Goal: Ask a question

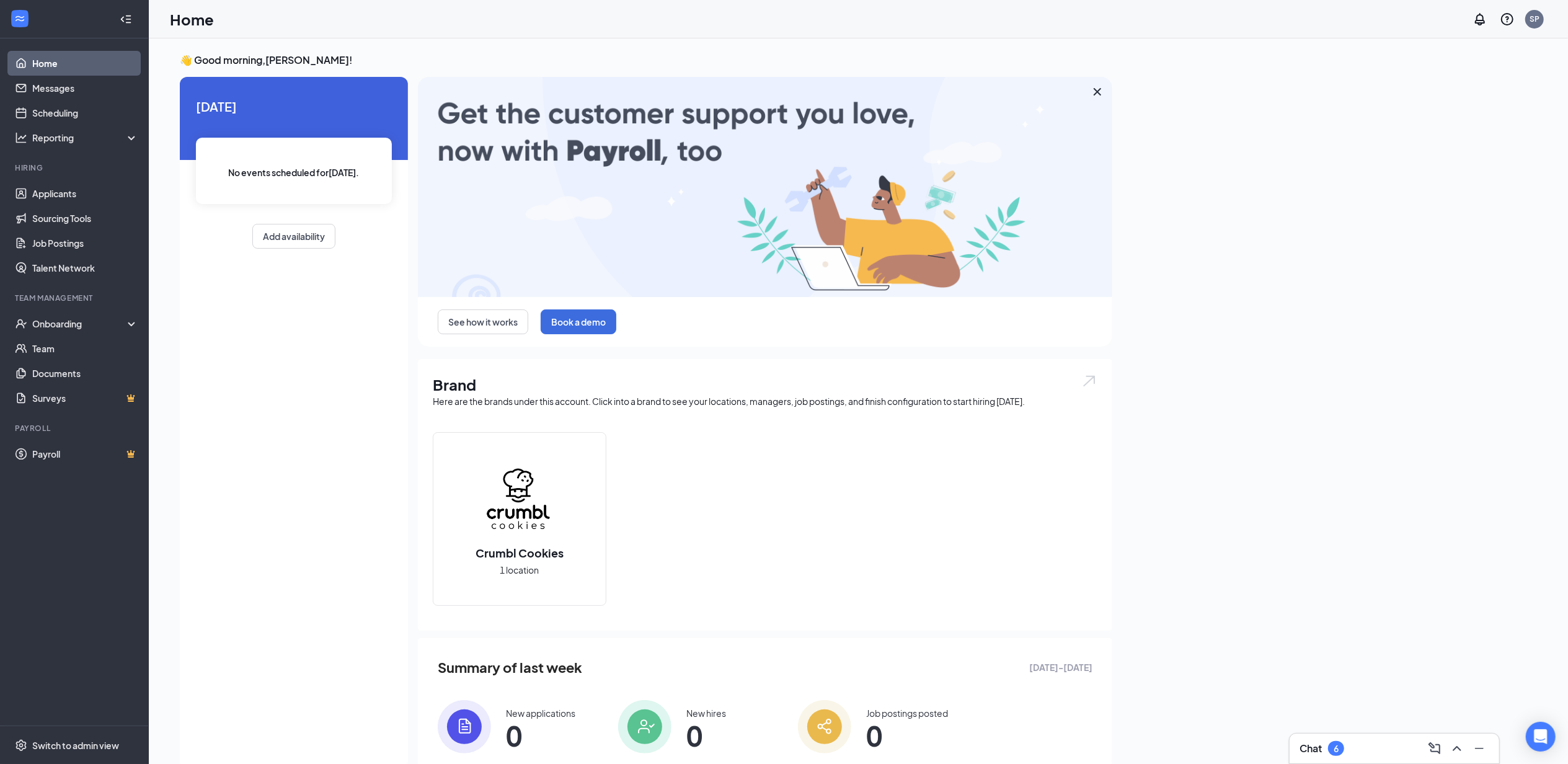
click at [26, 19] on div at bounding box center [19, 19] width 23 height 23
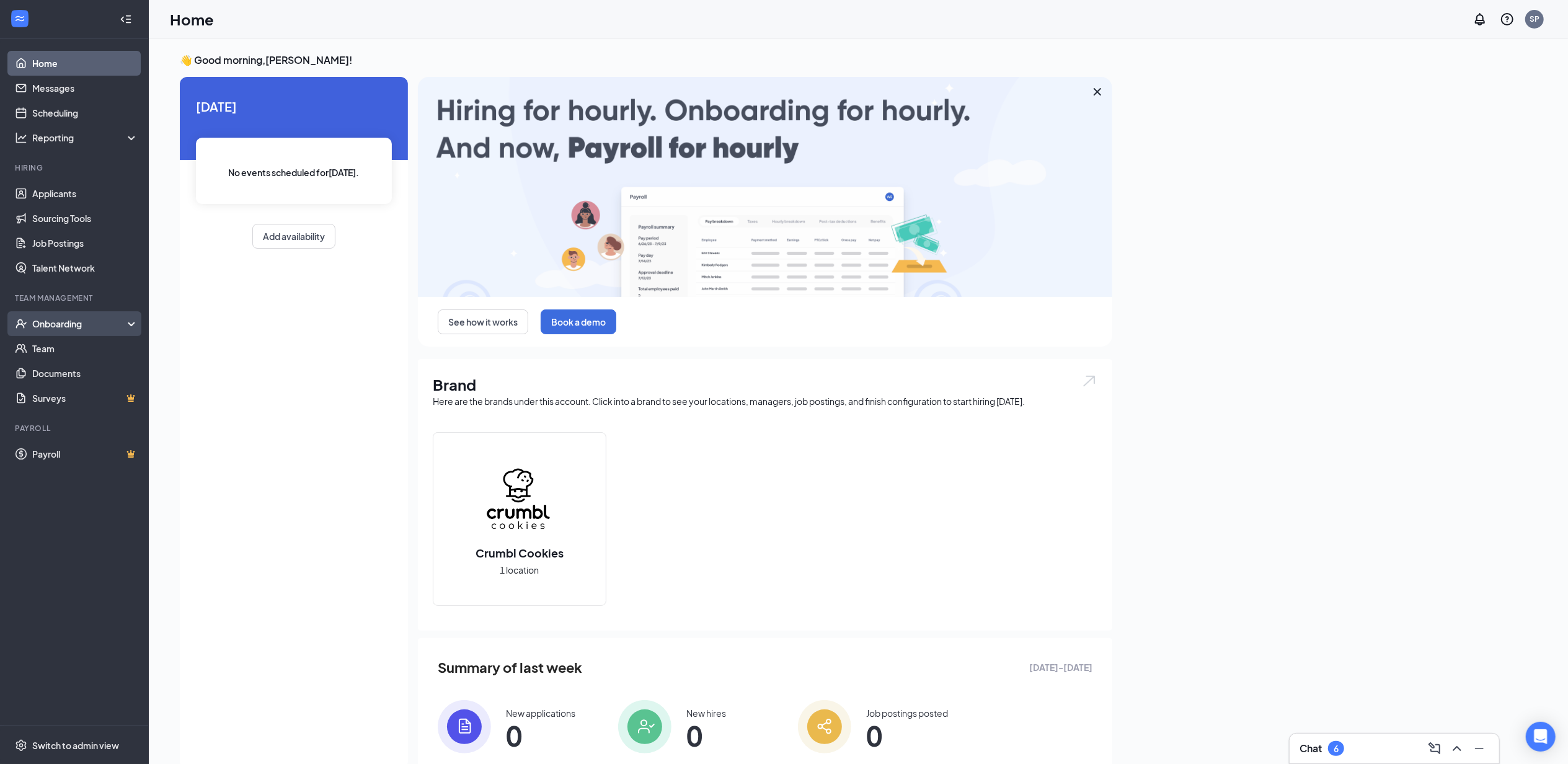
click at [56, 326] on div "Onboarding" at bounding box center [79, 323] width 96 height 12
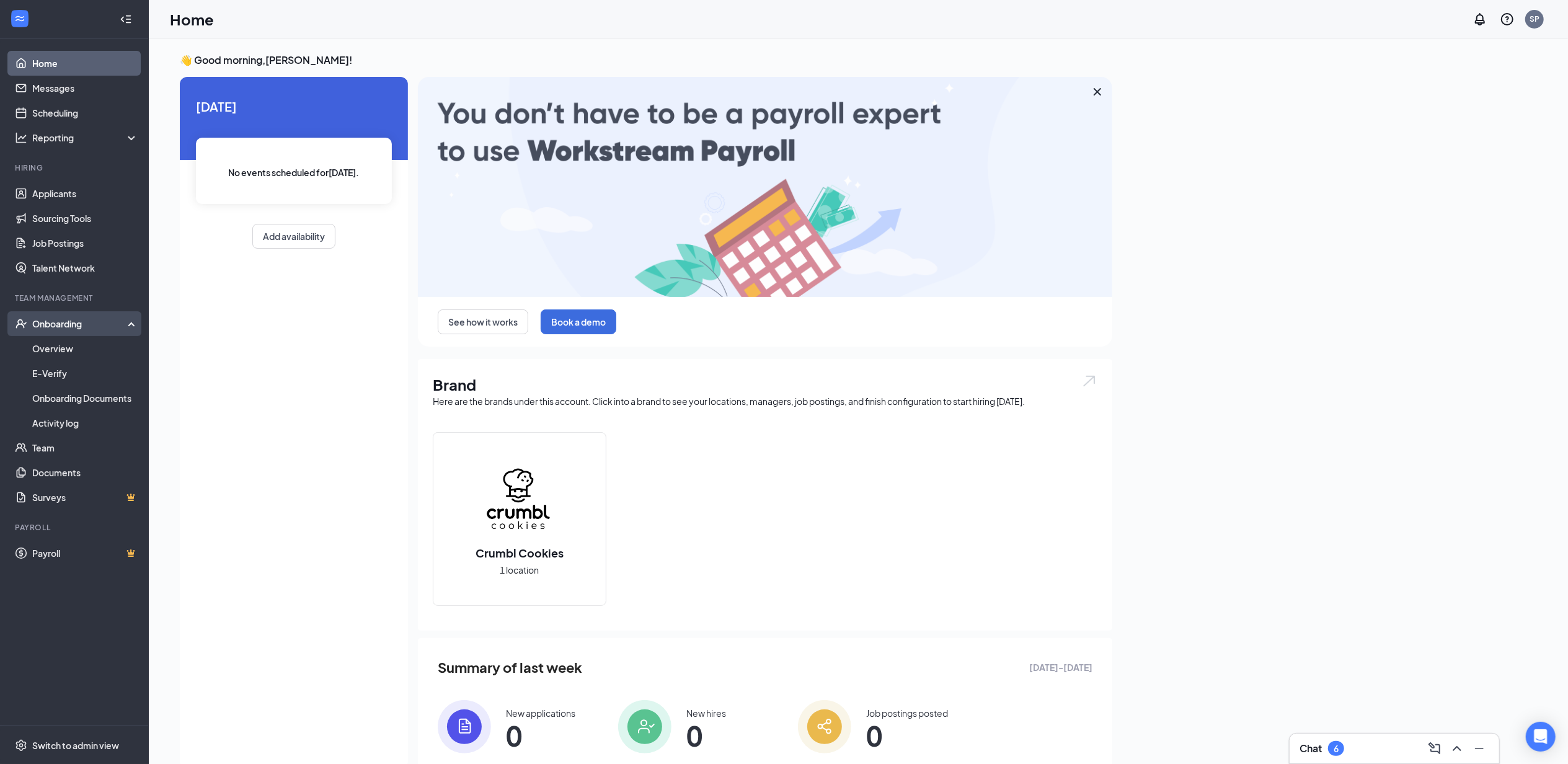
click at [56, 326] on div "Onboarding" at bounding box center [79, 323] width 96 height 12
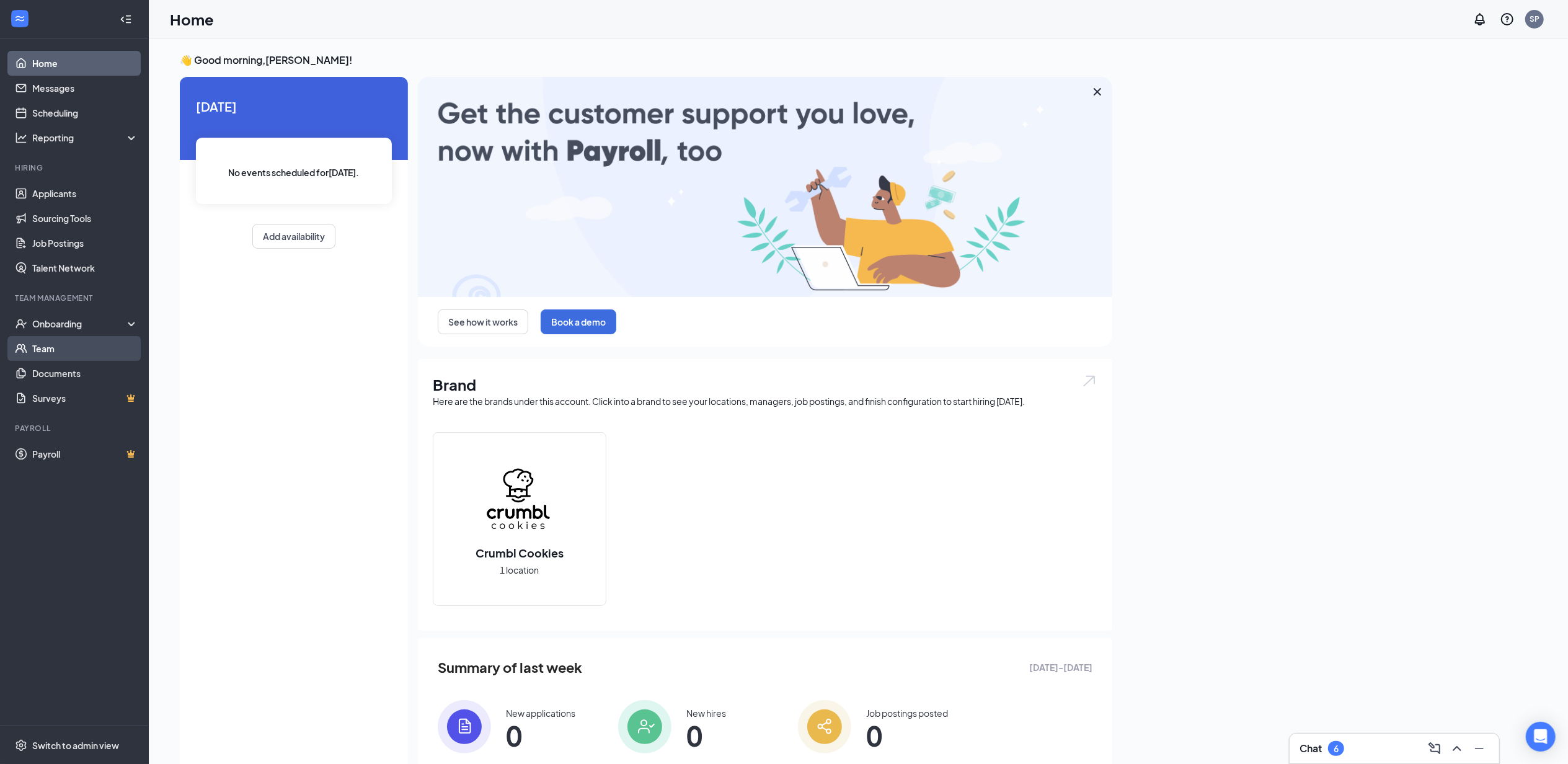
click at [60, 352] on link "Team" at bounding box center [85, 348] width 106 height 25
click at [78, 750] on div "Switch to admin view" at bounding box center [75, 745] width 87 height 12
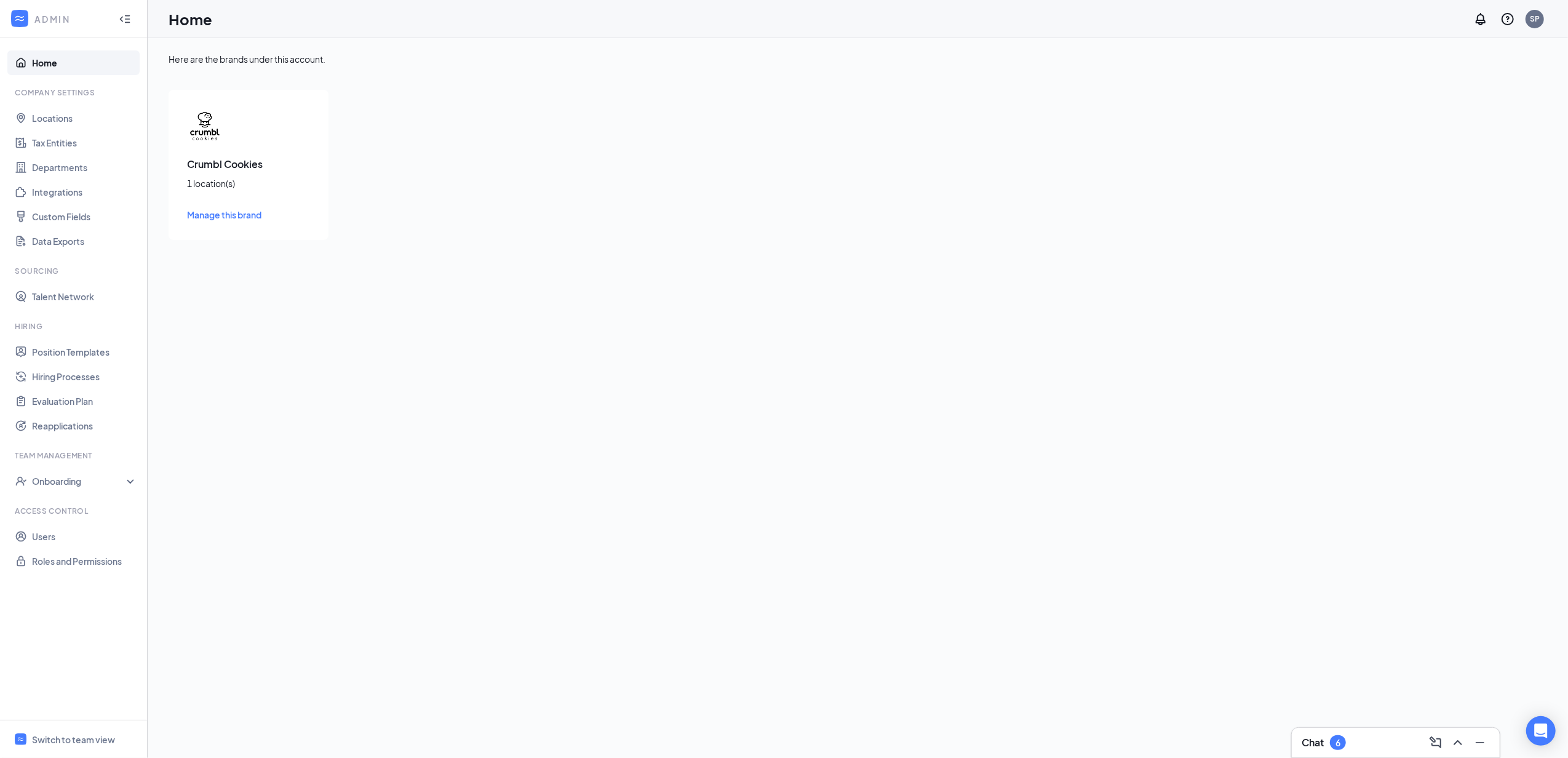
click at [219, 212] on span "Manage this brand" at bounding box center [224, 214] width 75 height 11
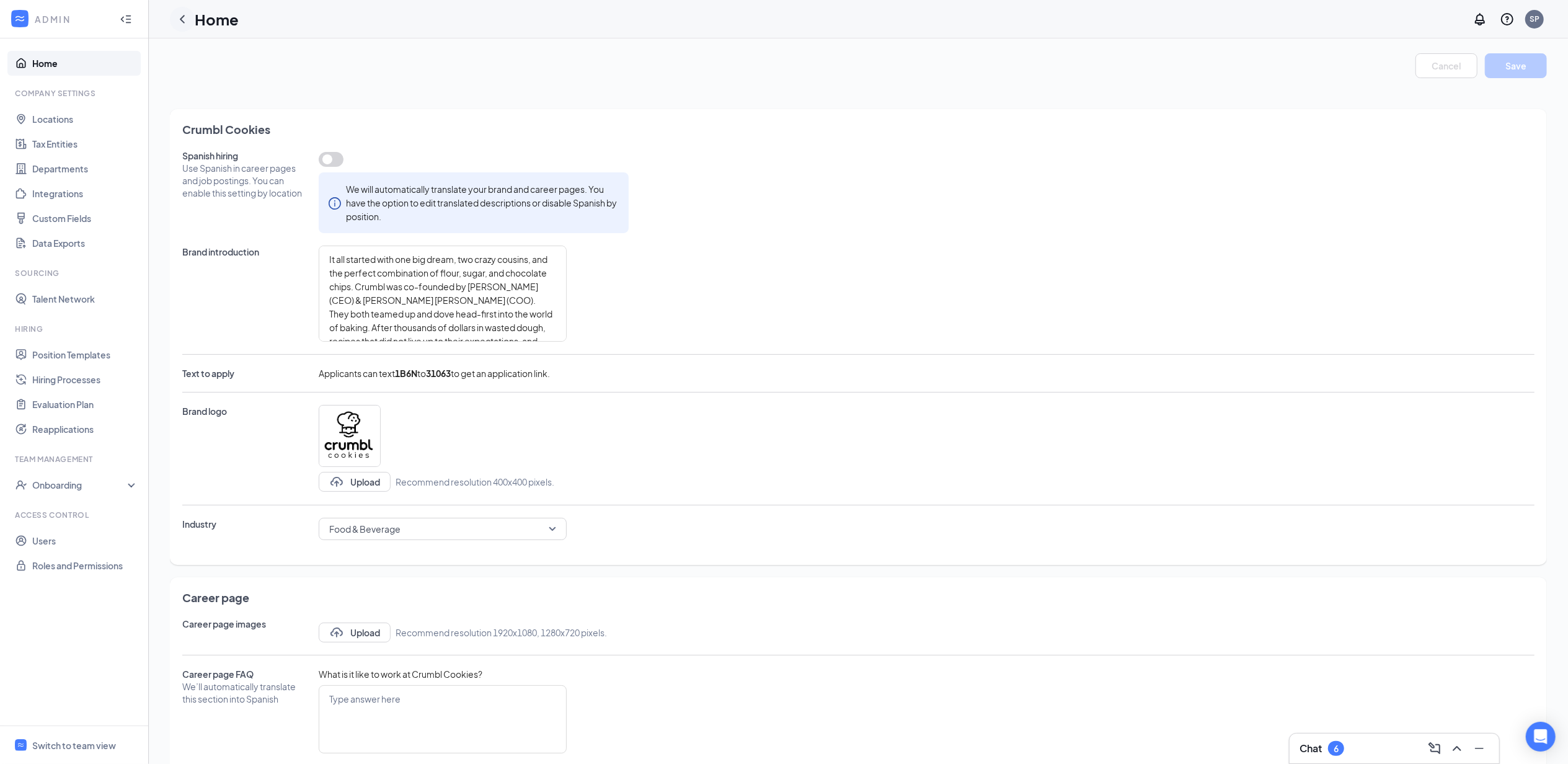
click at [187, 16] on icon "ChevronLeft" at bounding box center [182, 19] width 15 height 15
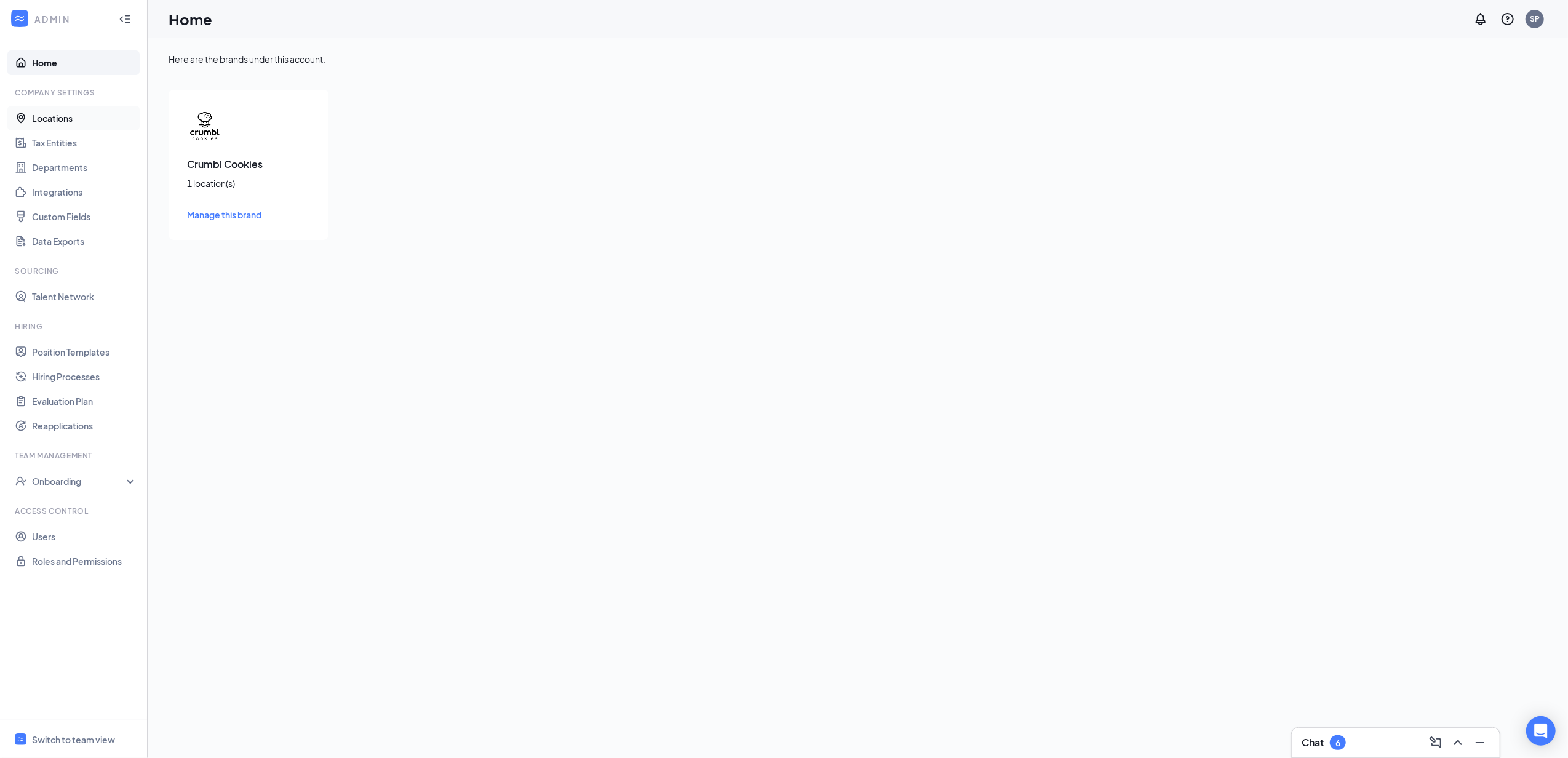
click at [77, 114] on link "Locations" at bounding box center [84, 118] width 105 height 25
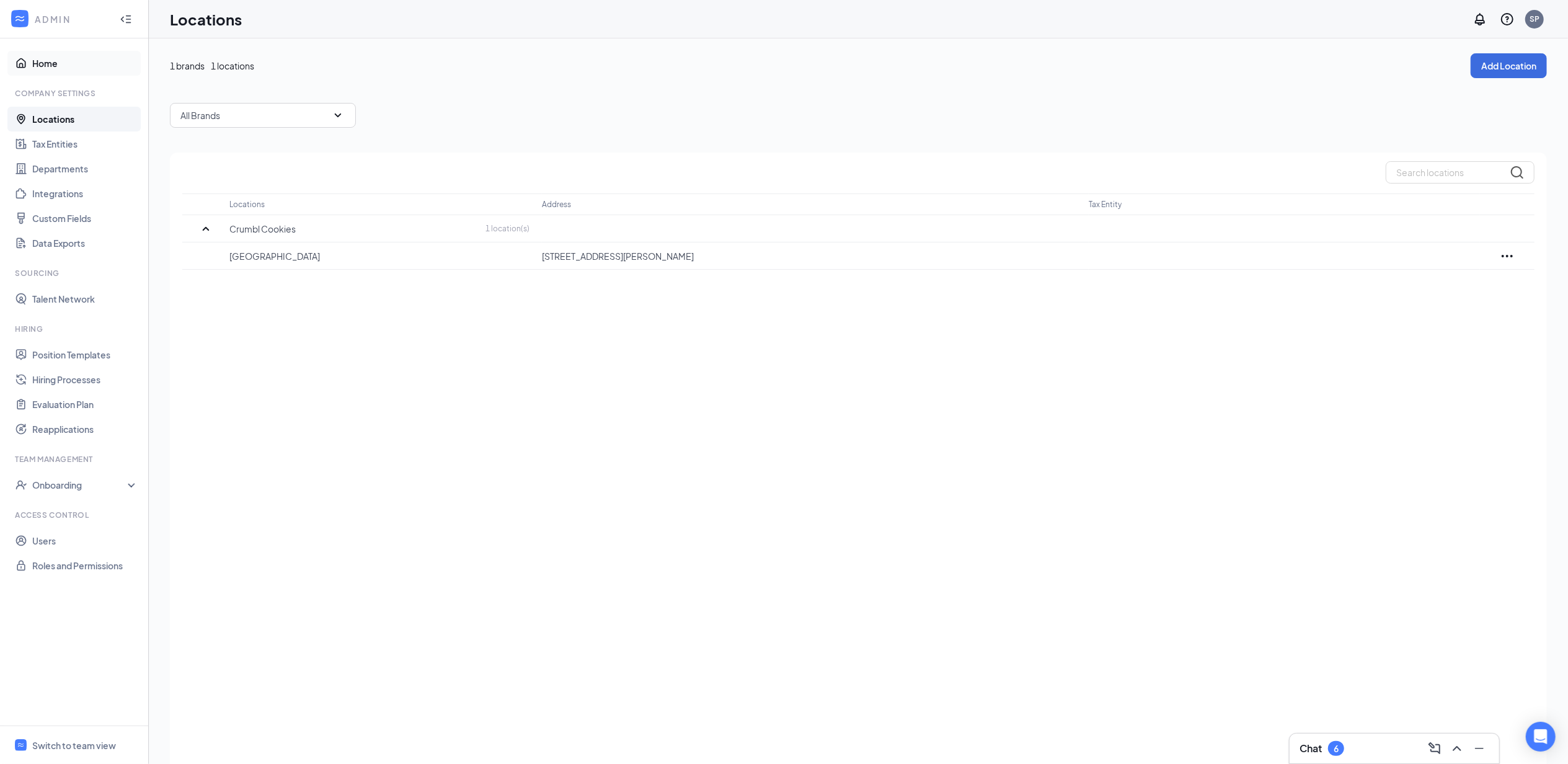
click at [63, 55] on link "Home" at bounding box center [85, 63] width 106 height 25
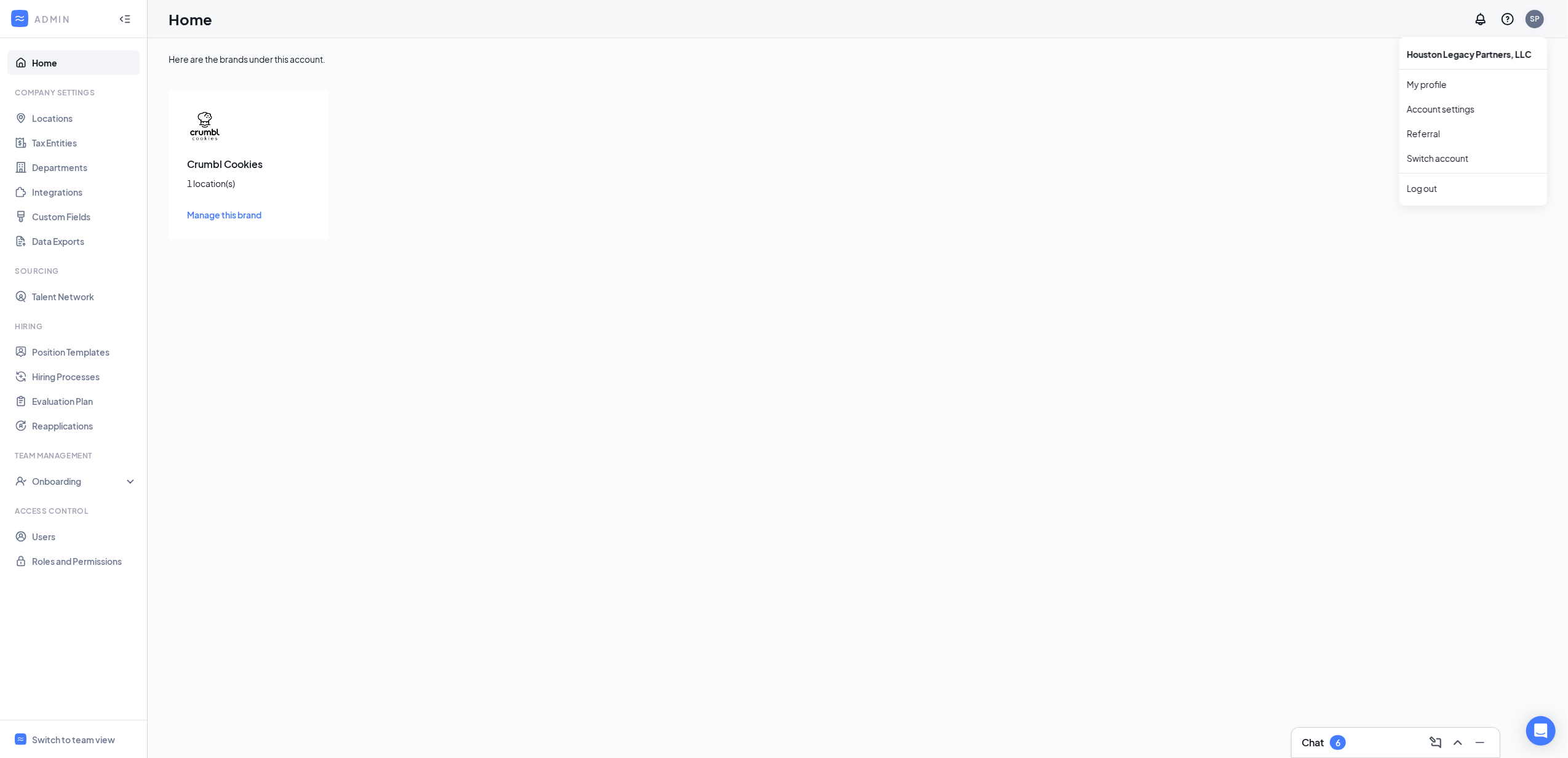
click at [1536, 23] on div "SP" at bounding box center [1534, 19] width 10 height 11
click at [1434, 111] on link "Account settings" at bounding box center [1473, 109] width 133 height 12
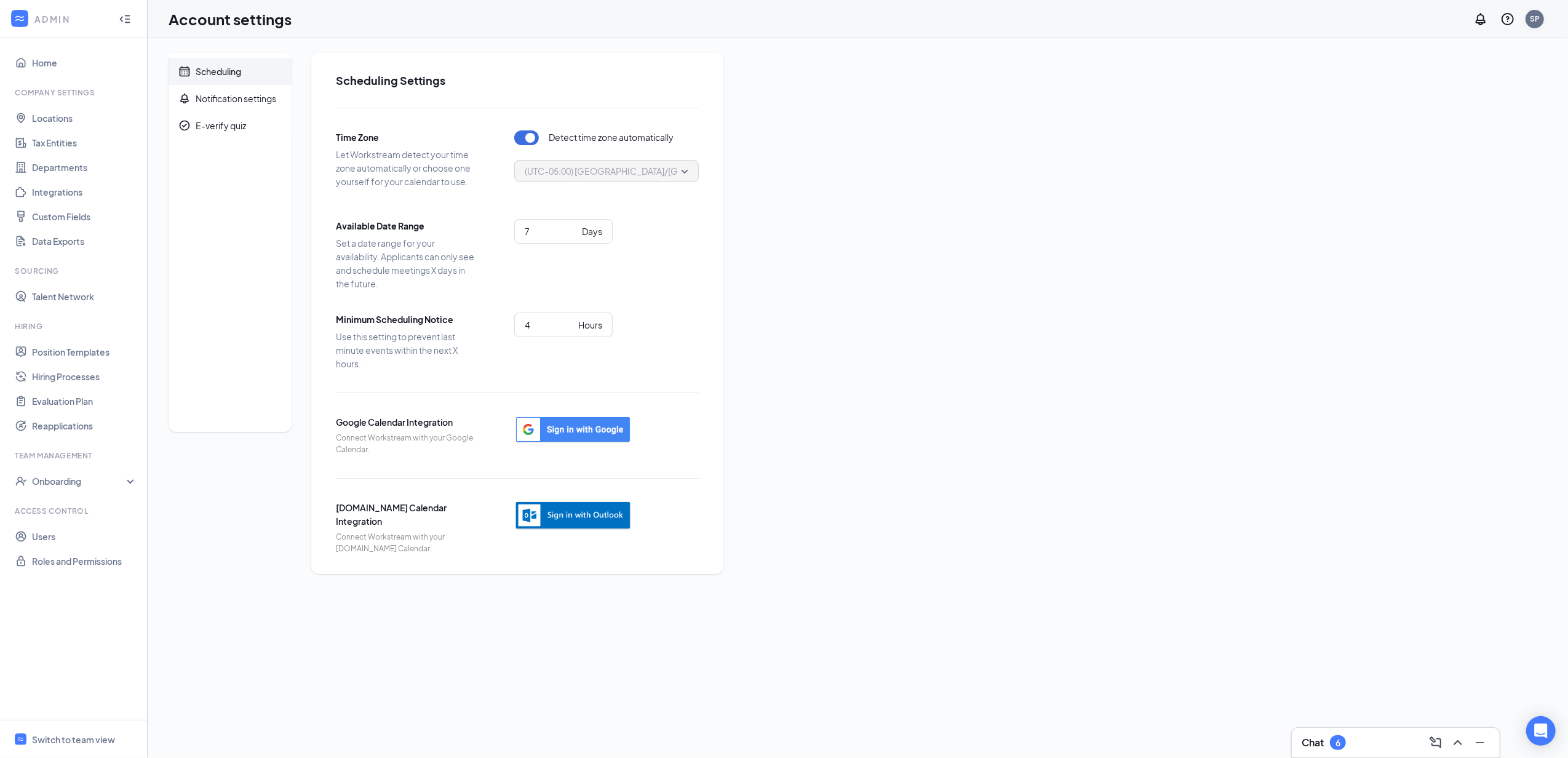
click at [1536, 22] on div "SP" at bounding box center [1534, 19] width 10 height 11
click at [1438, 86] on link "My profile" at bounding box center [1473, 84] width 133 height 12
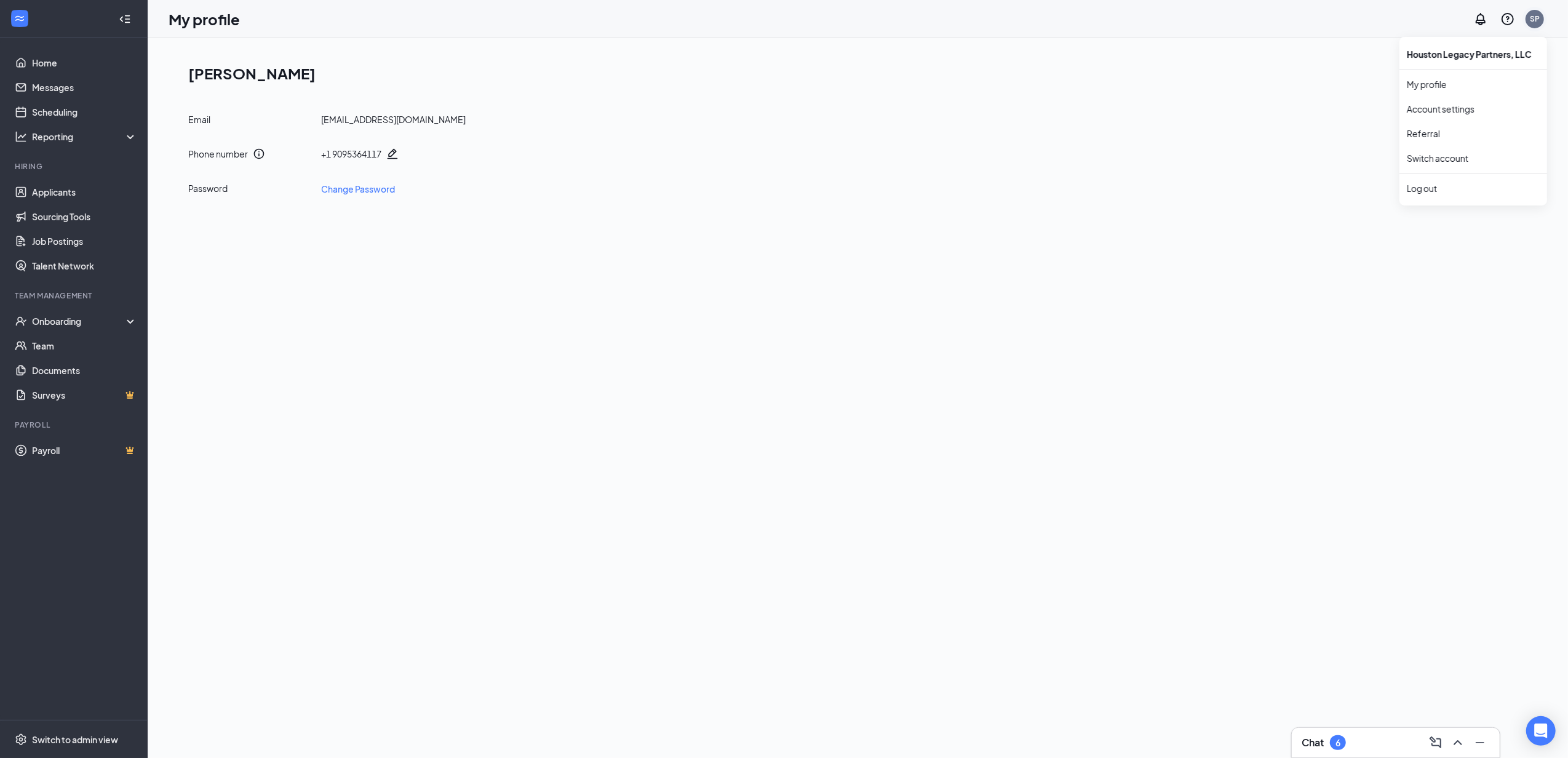
click at [1538, 20] on div "SP" at bounding box center [1534, 19] width 10 height 11
click at [1486, 16] on icon "Notifications" at bounding box center [1480, 19] width 15 height 15
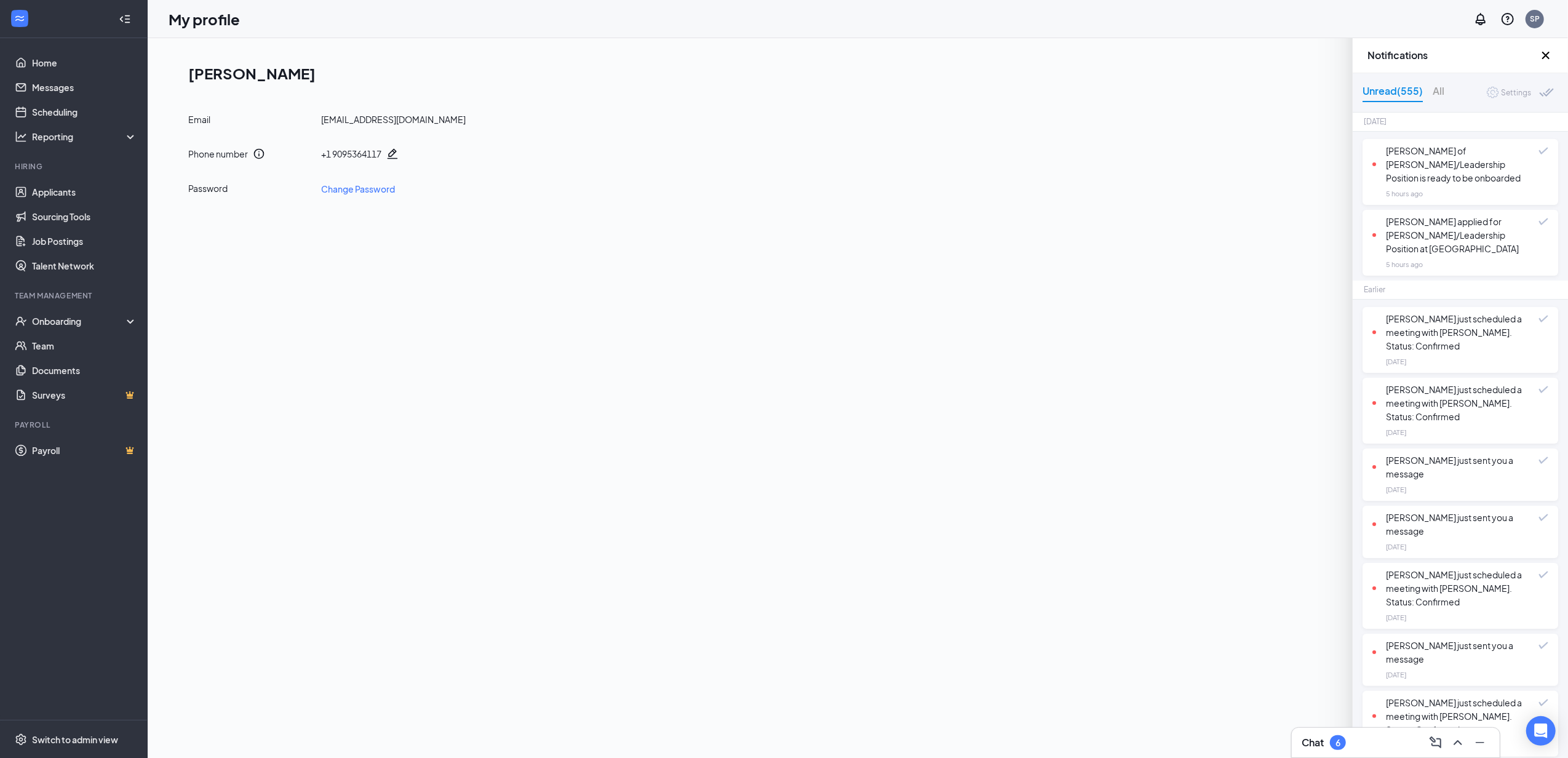
click at [1545, 57] on icon "Cross" at bounding box center [1545, 55] width 15 height 15
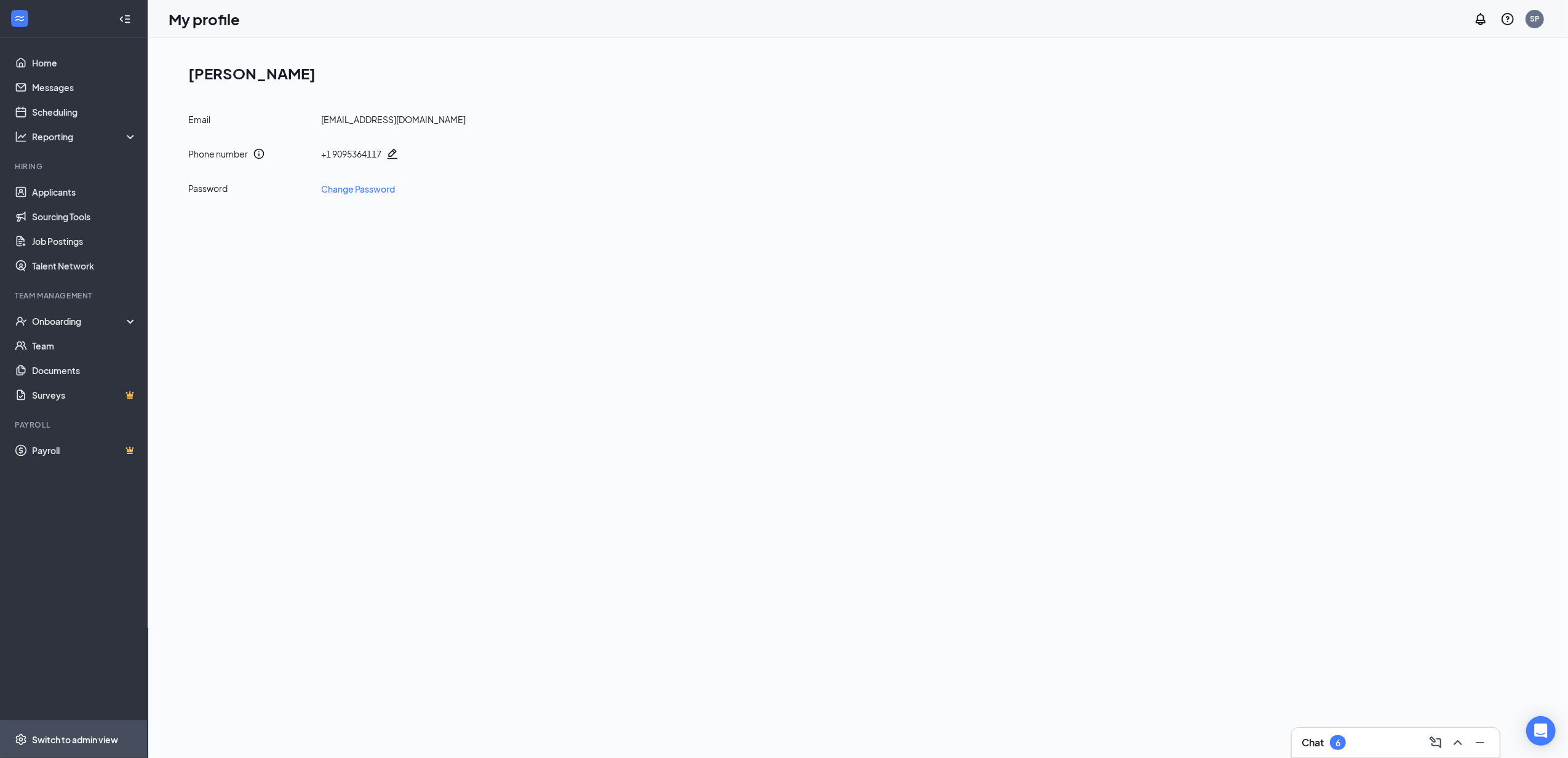
click at [59, 738] on div "Switch to admin view" at bounding box center [75, 739] width 86 height 12
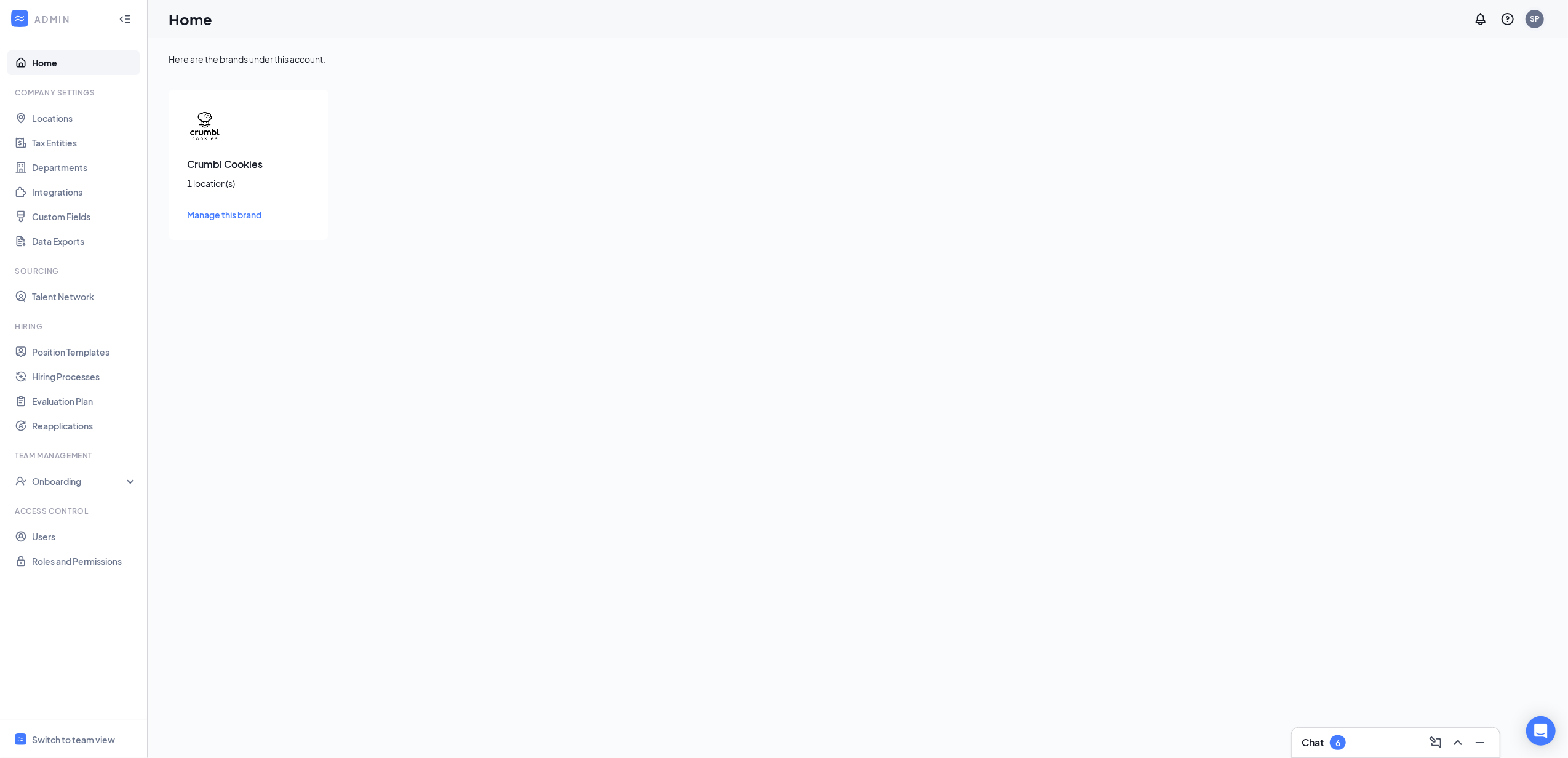
click at [1531, 19] on div "SP" at bounding box center [1534, 19] width 10 height 11
click at [1452, 109] on link "Account settings" at bounding box center [1473, 109] width 133 height 12
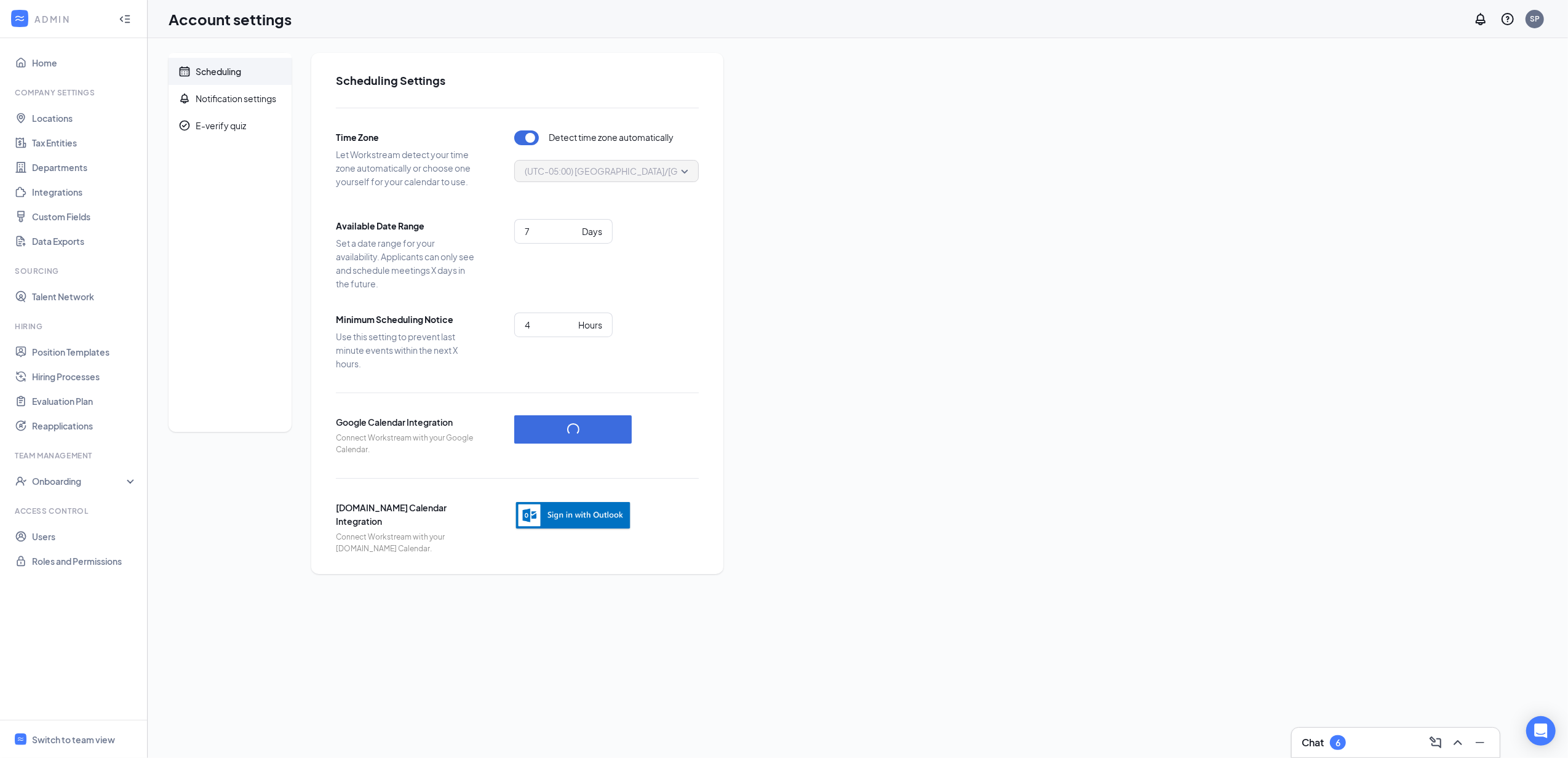
click at [1327, 746] on div "Chat 6" at bounding box center [1323, 742] width 44 height 15
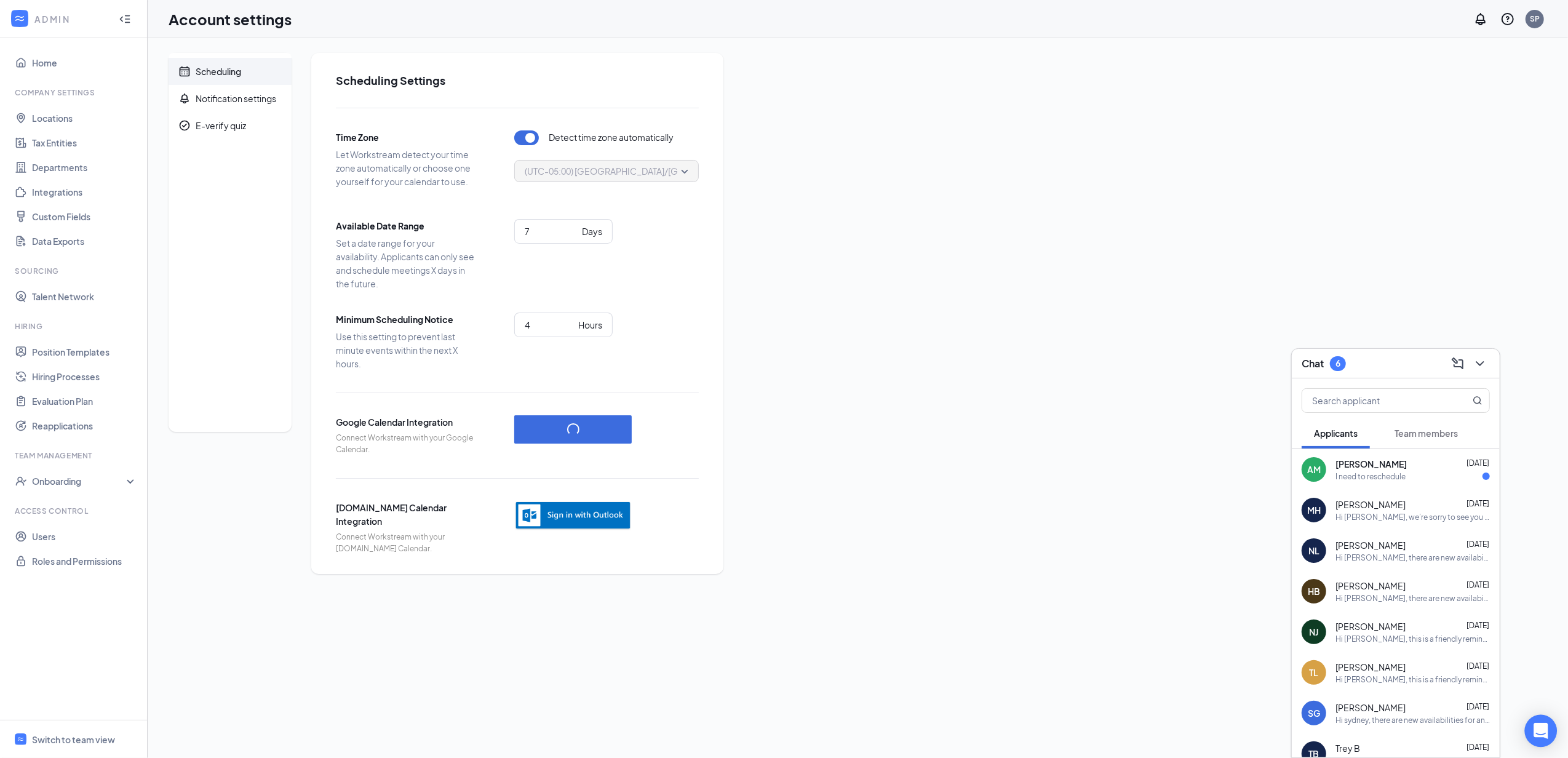
click at [1535, 721] on div "Open Intercom Messenger" at bounding box center [1541, 731] width 32 height 32
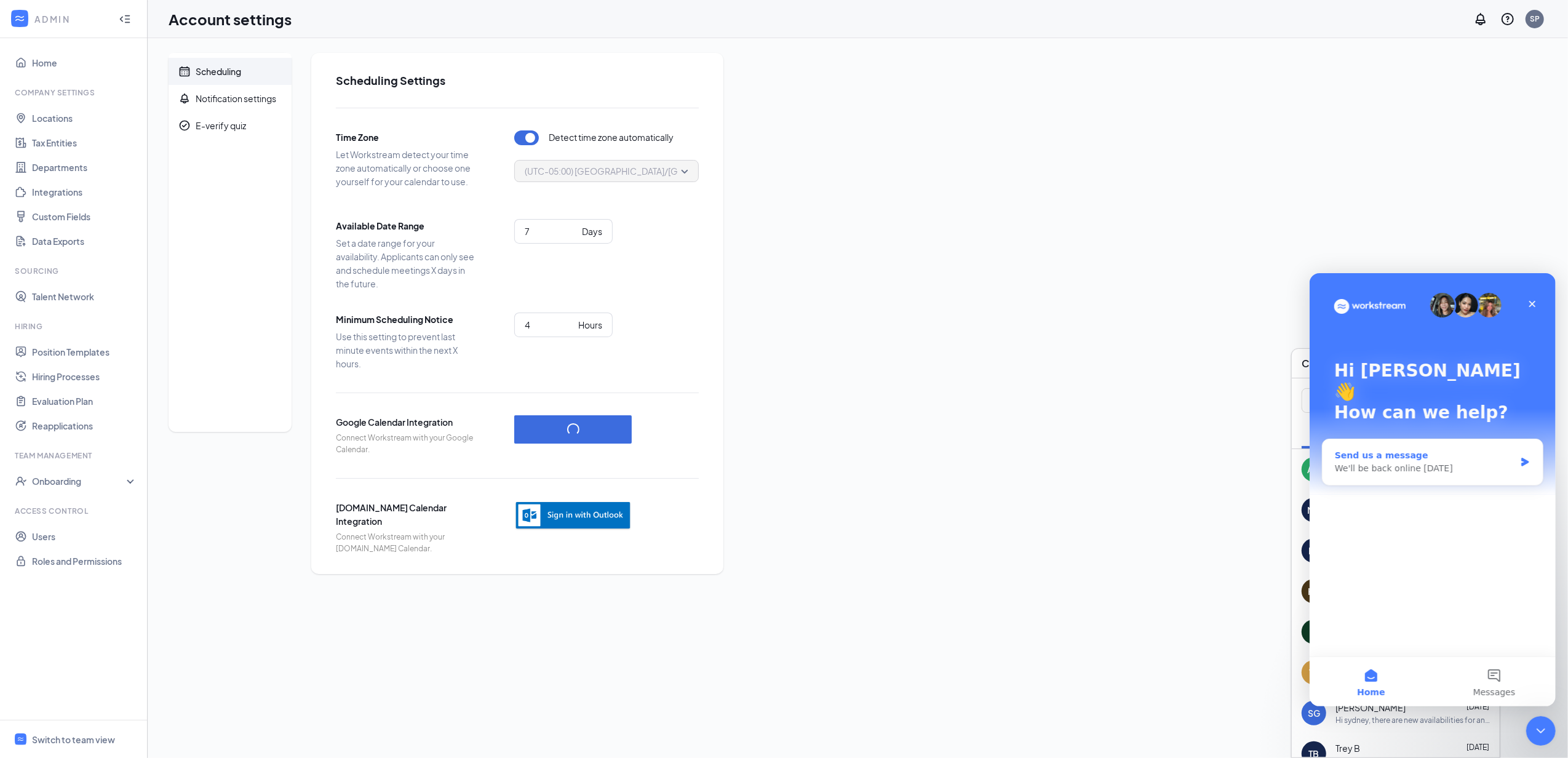
click at [1420, 461] on div "We'll be back online [DATE]" at bounding box center [1424, 467] width 180 height 13
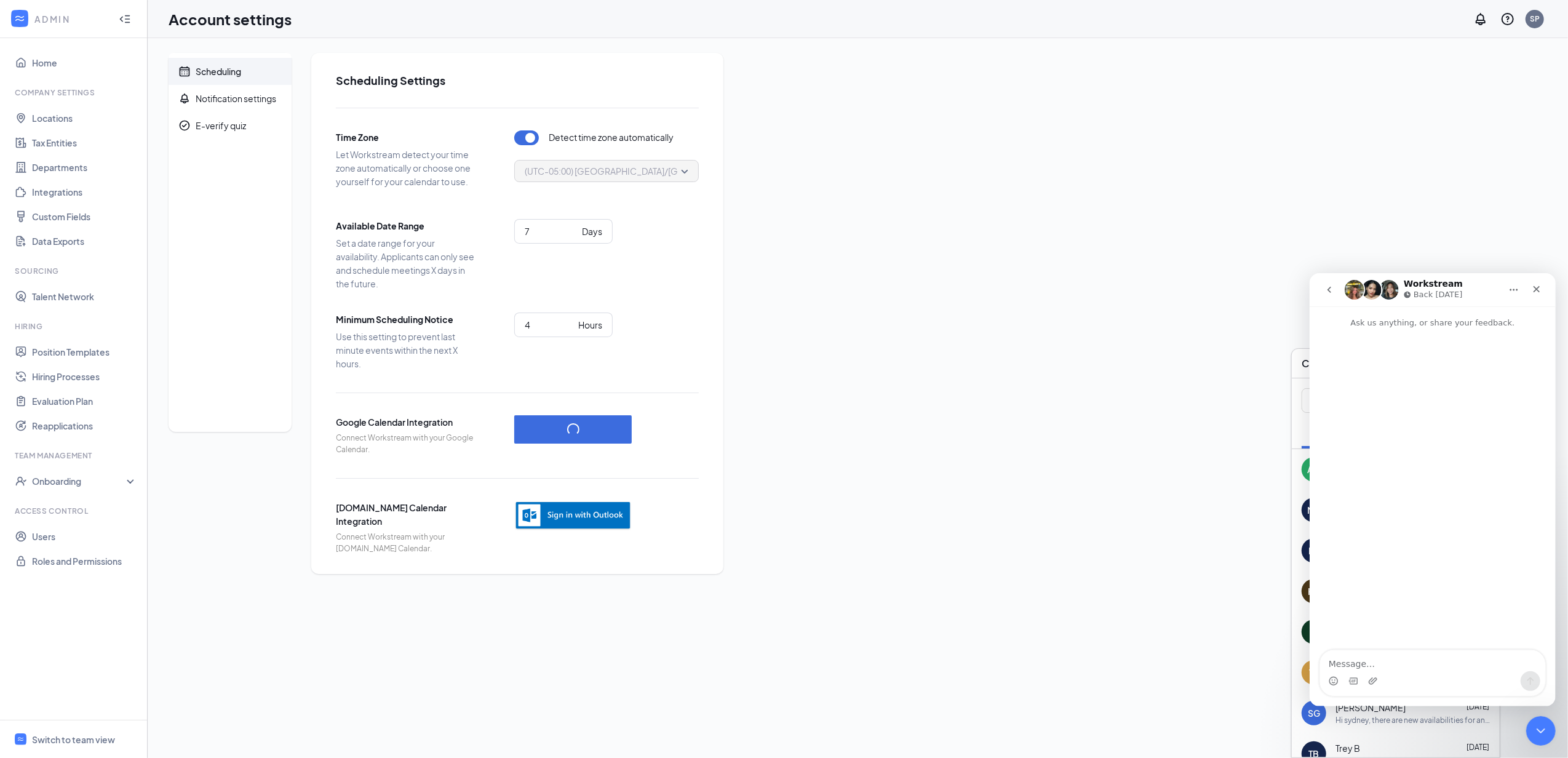
click at [1373, 656] on textarea "Message…" at bounding box center [1432, 659] width 225 height 21
type textarea "How can I update my payment method? I have a new credit card that I am using fo…"
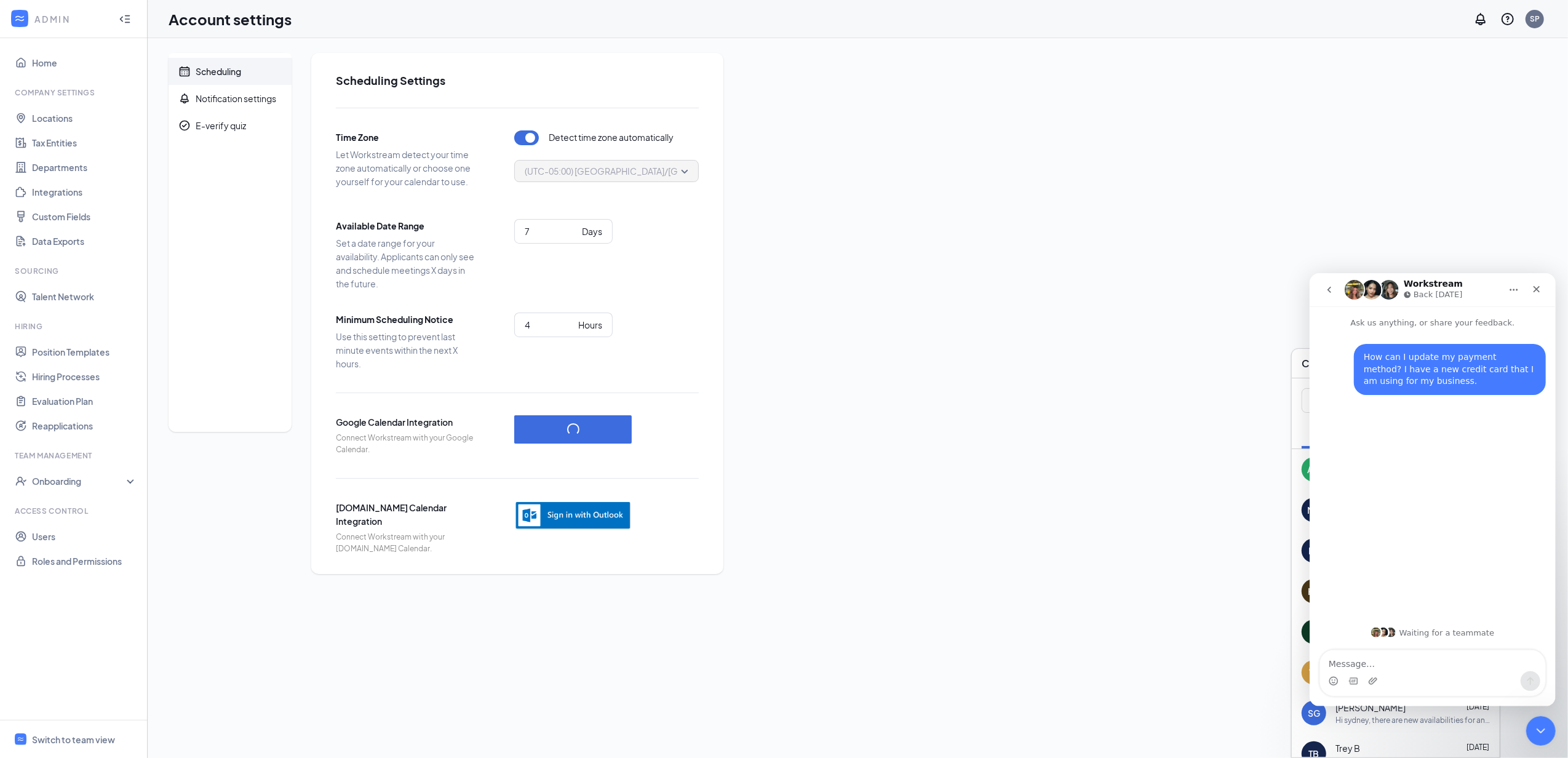
click at [1305, 377] on div "Chat 6" at bounding box center [1395, 363] width 208 height 29
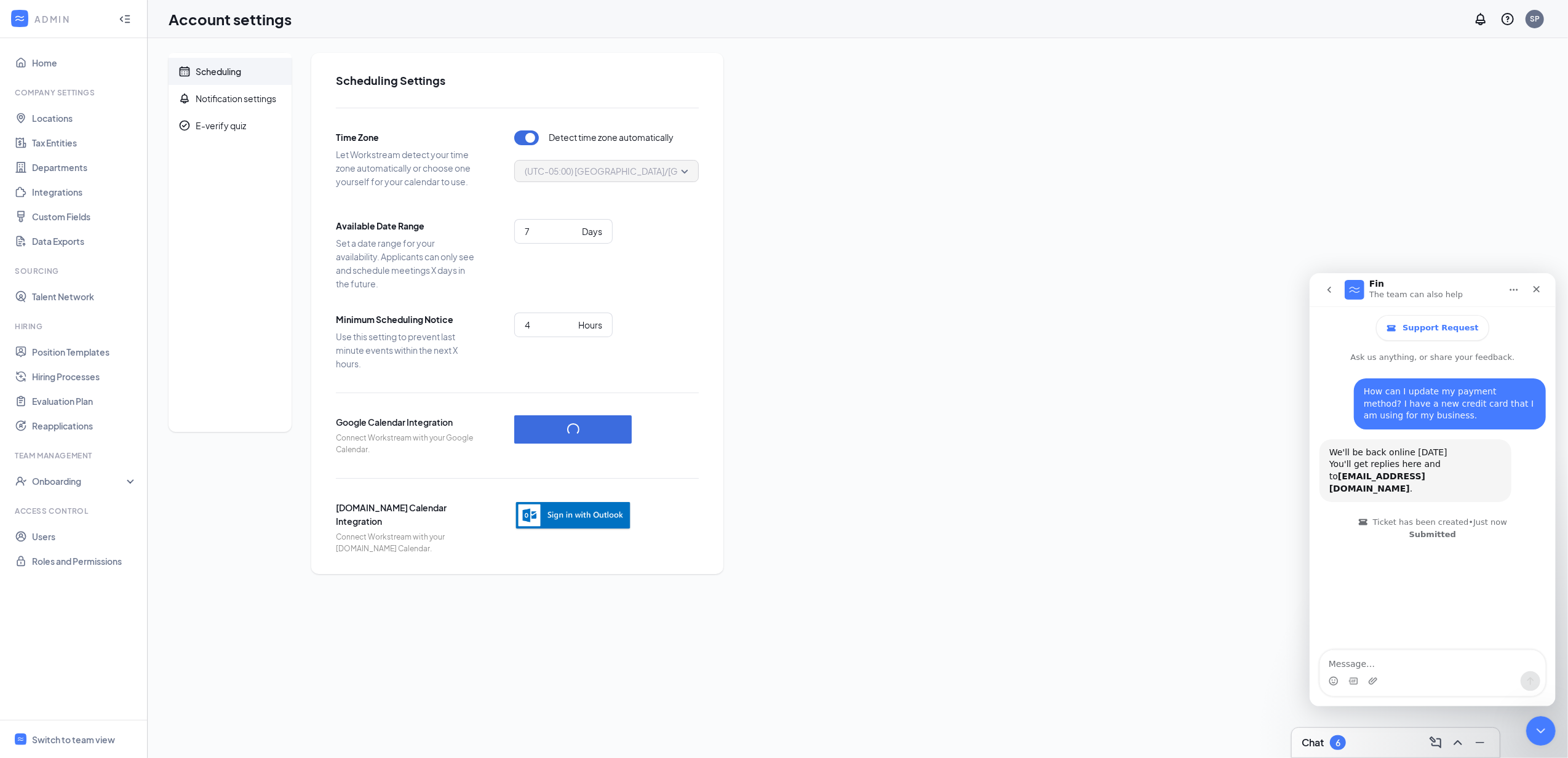
click at [20, 20] on icon "WorkstreamLogo" at bounding box center [20, 19] width 12 height 12
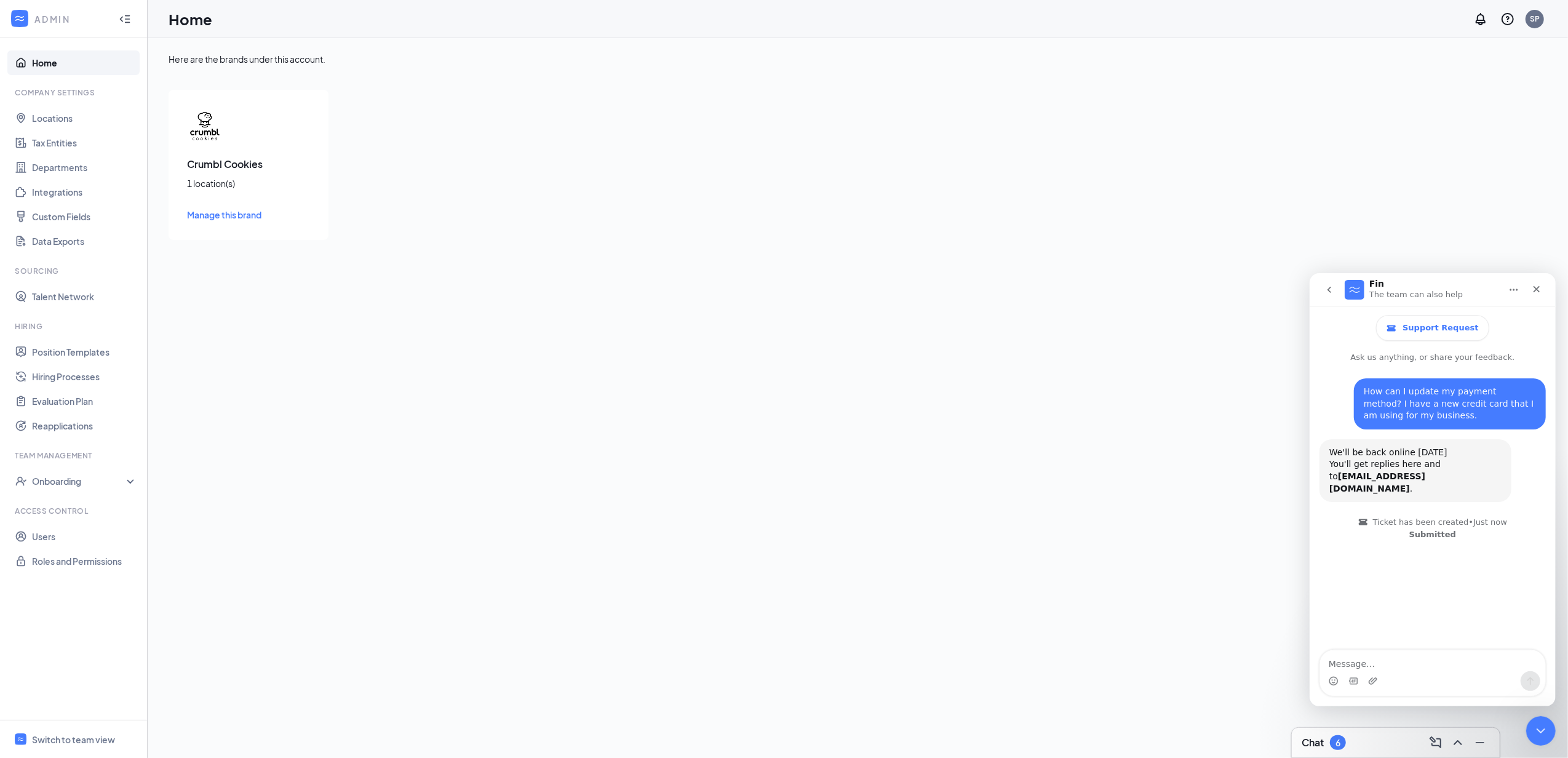
click at [130, 15] on icon "Collapse" at bounding box center [125, 19] width 12 height 12
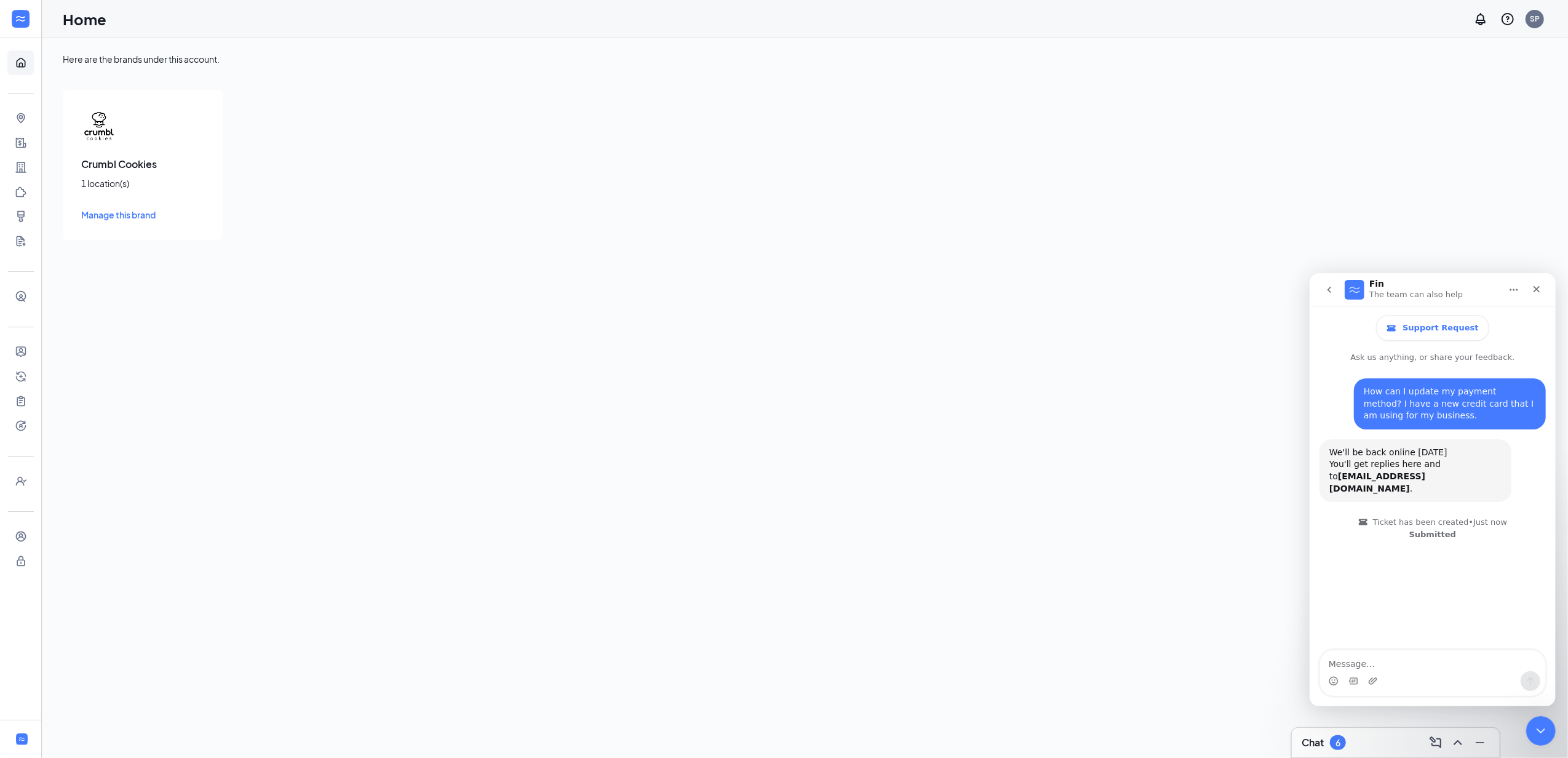
click at [32, 14] on div at bounding box center [21, 19] width 25 height 25
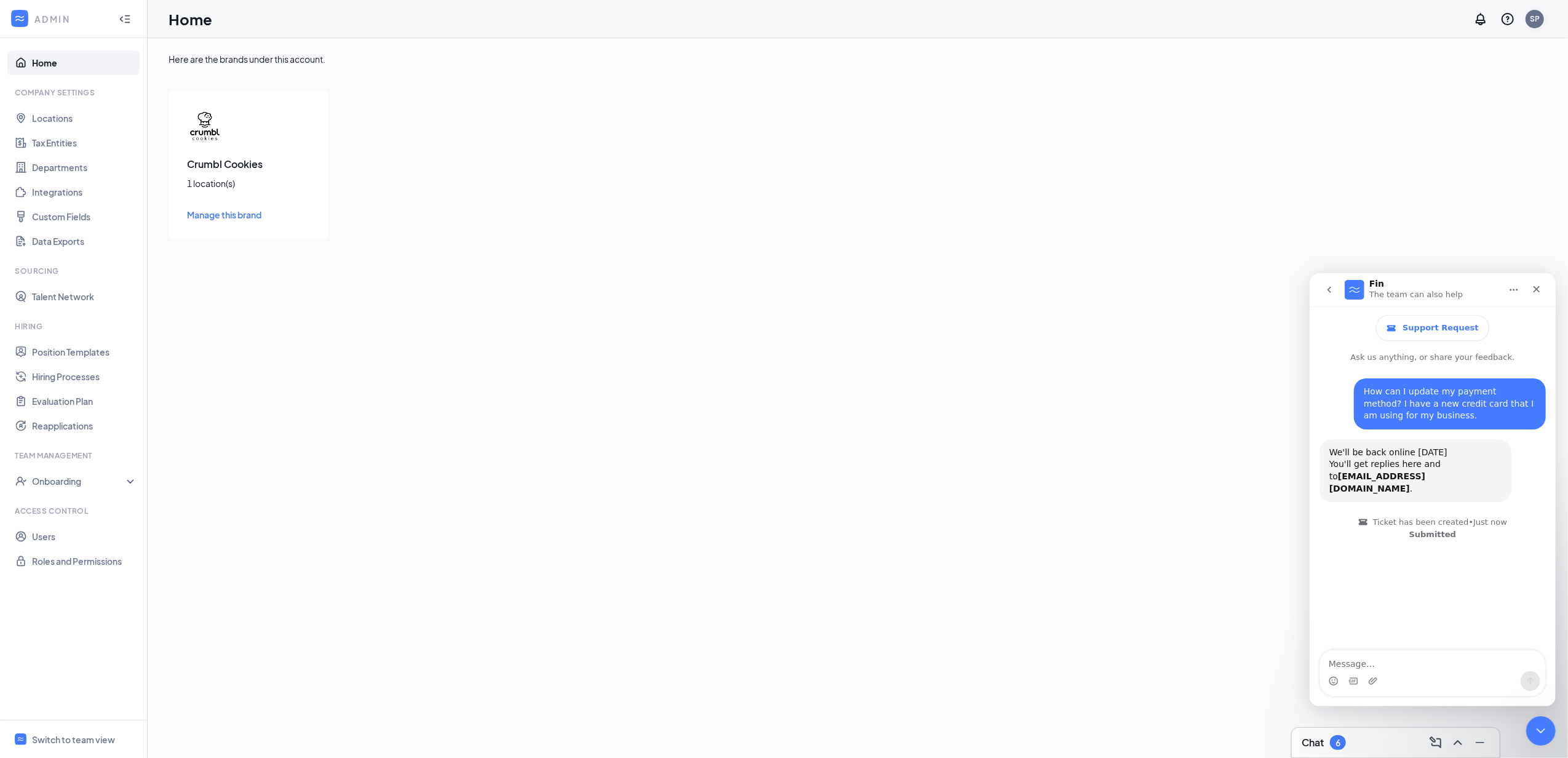
click at [1536, 18] on div "SP" at bounding box center [1534, 19] width 10 height 11
